Goal: Check status: Check status

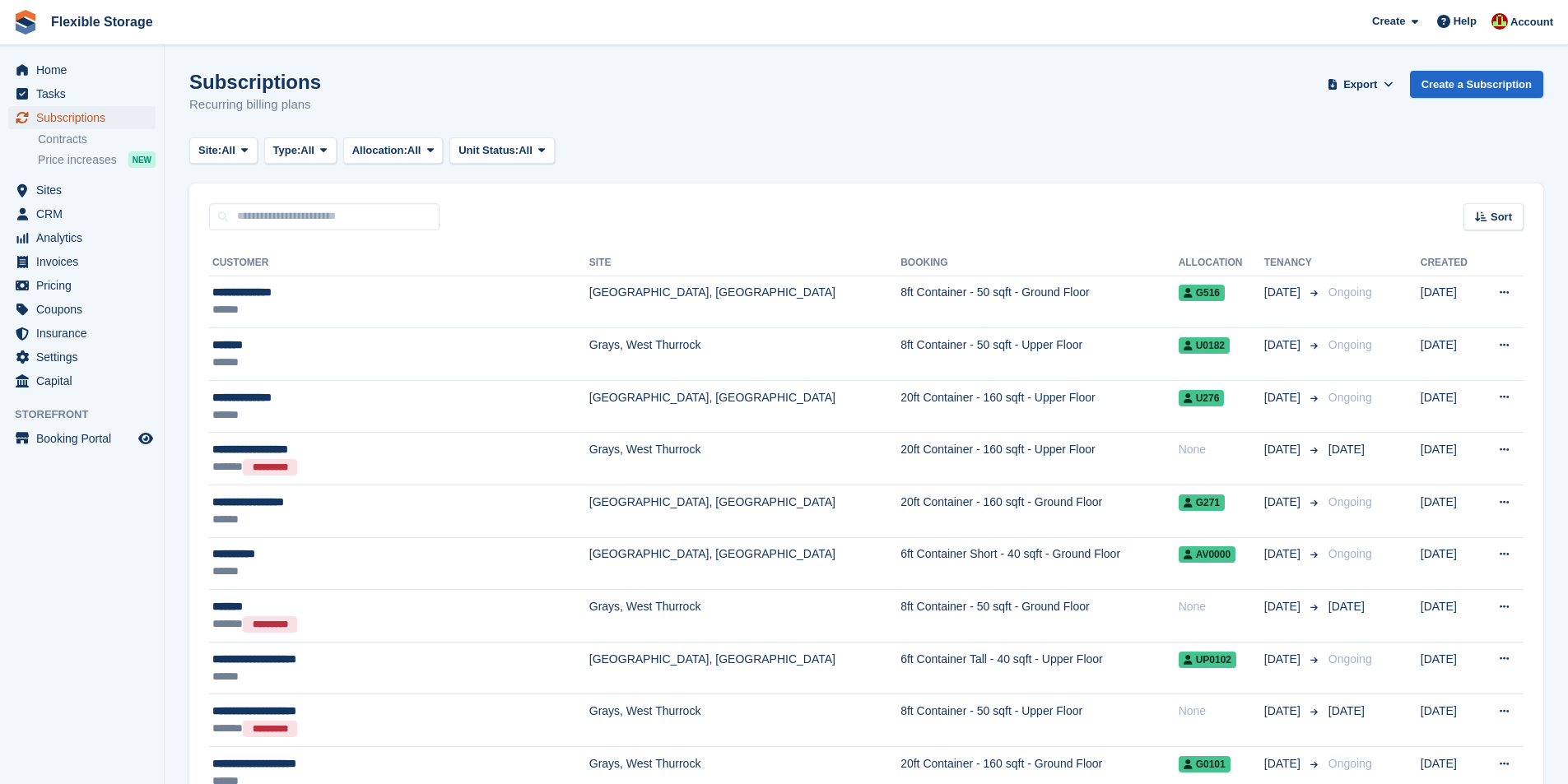
click at [63, 117] on span "Subscriptions" at bounding box center [85, 118] width 99 height 23
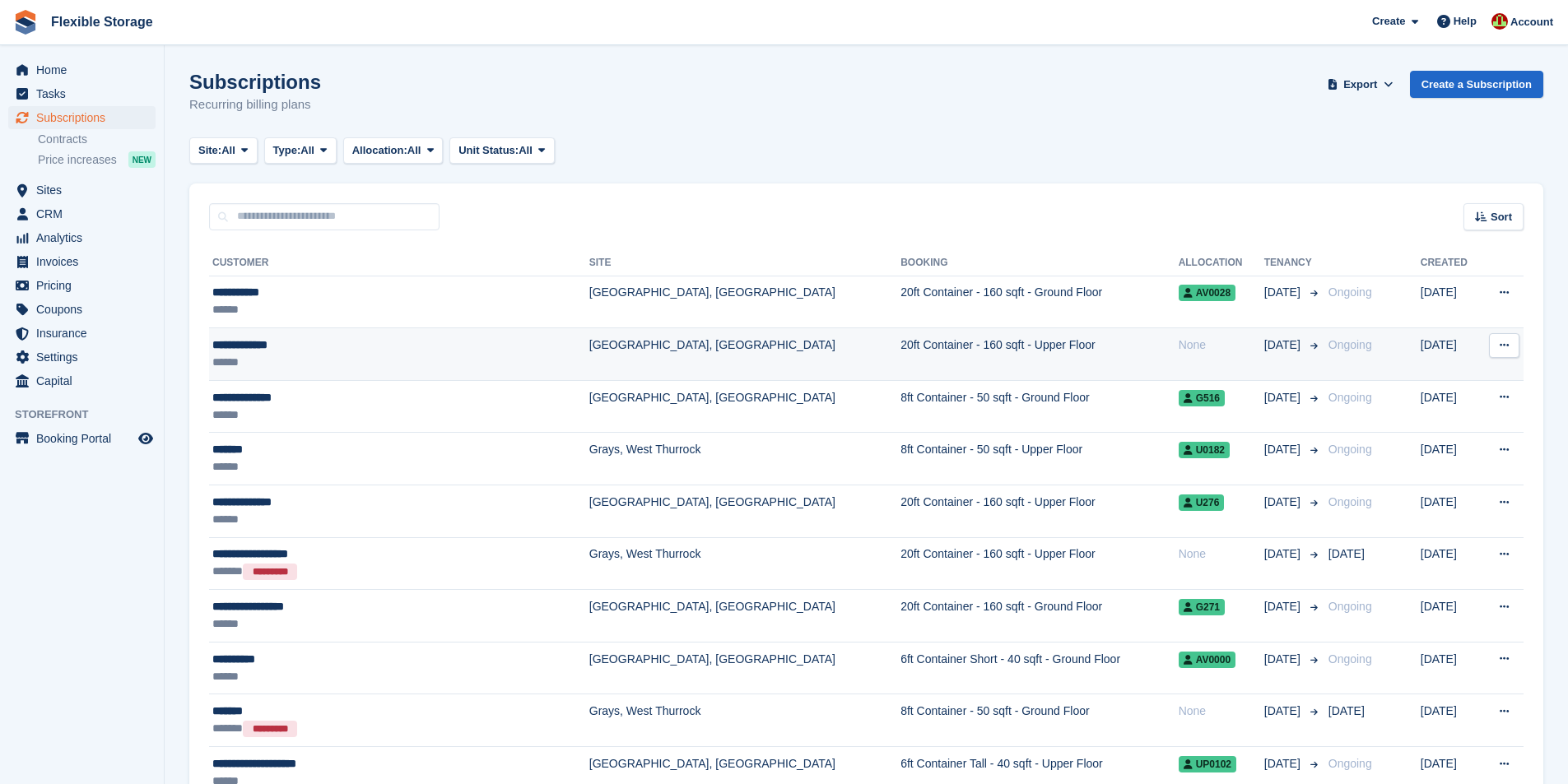
click at [265, 341] on div "**********" at bounding box center [361, 345] width 297 height 18
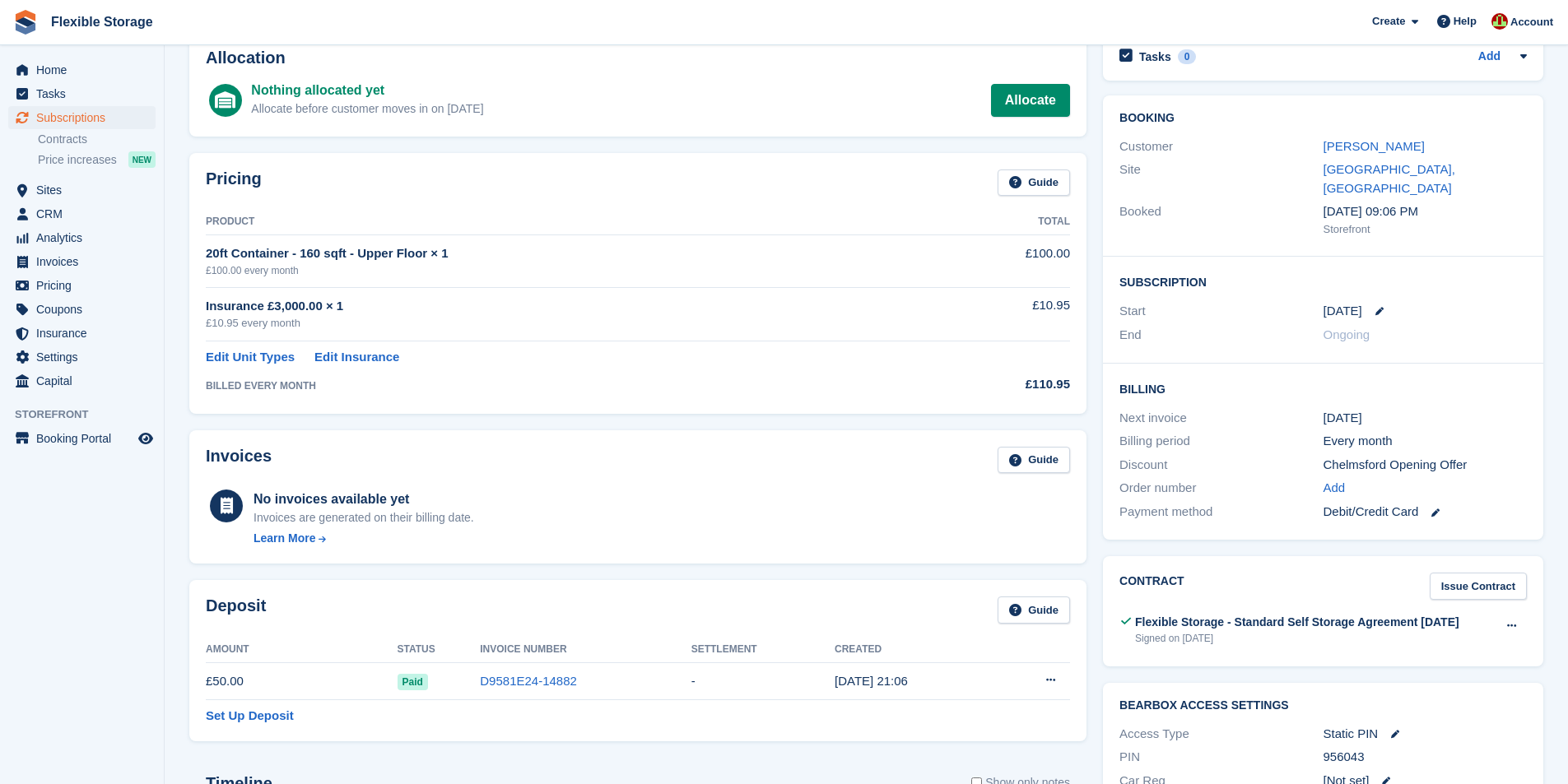
scroll to position [86, 0]
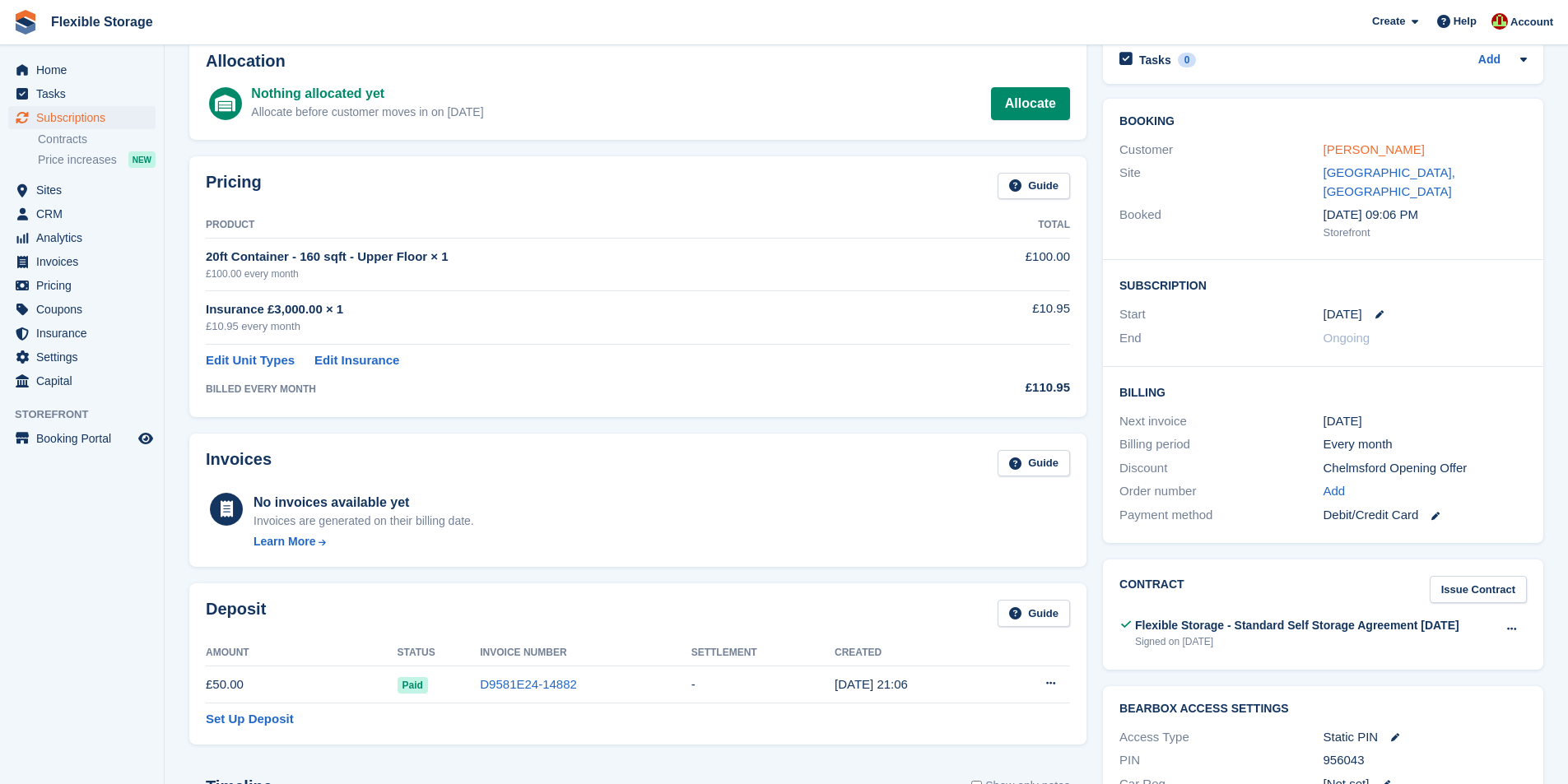
click at [1361, 152] on link "Graham Emmett" at bounding box center [1374, 150] width 102 height 14
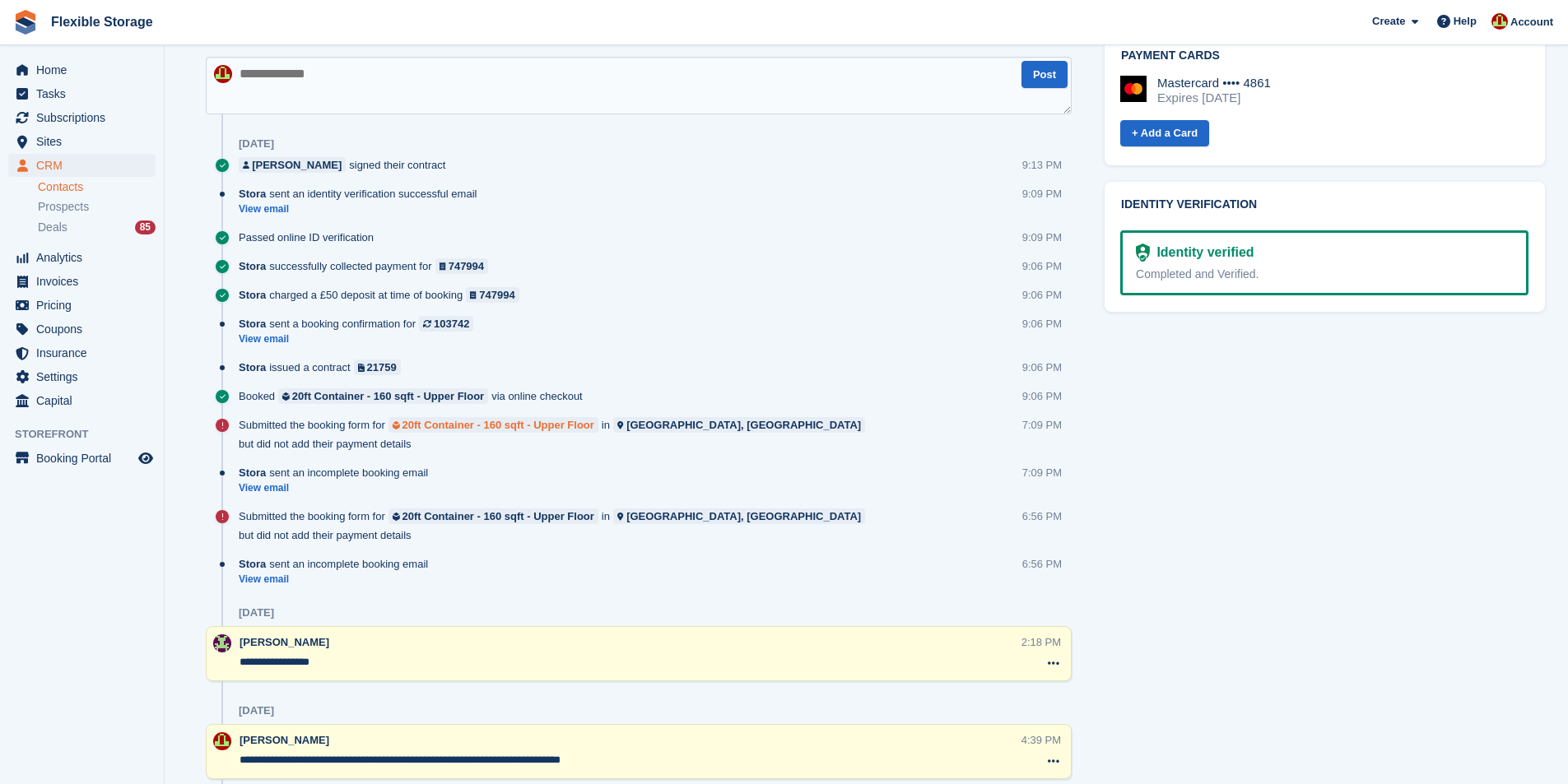
scroll to position [730, 0]
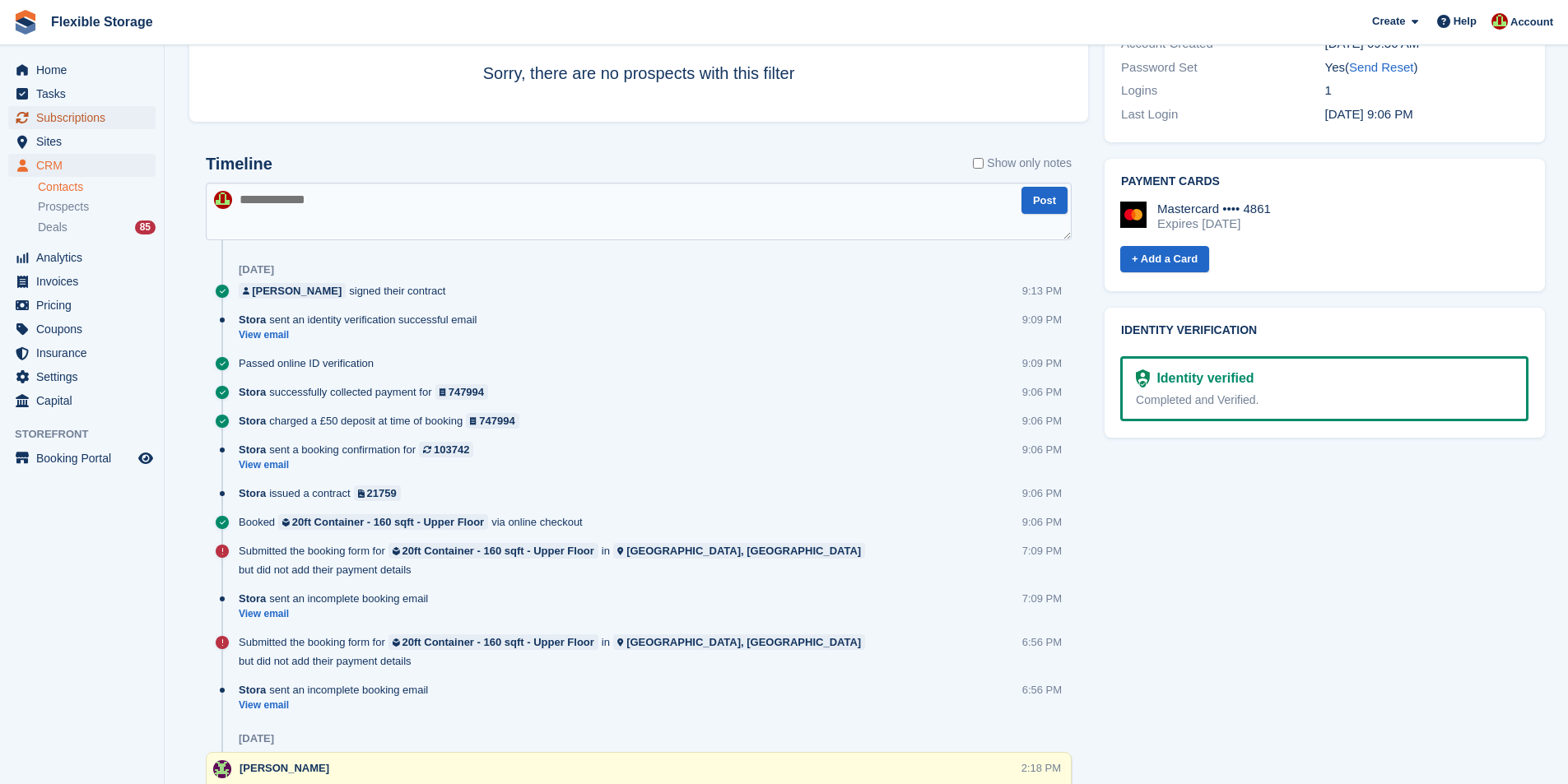
click at [86, 116] on span "Subscriptions" at bounding box center [85, 118] width 99 height 23
